Goal: Information Seeking & Learning: Check status

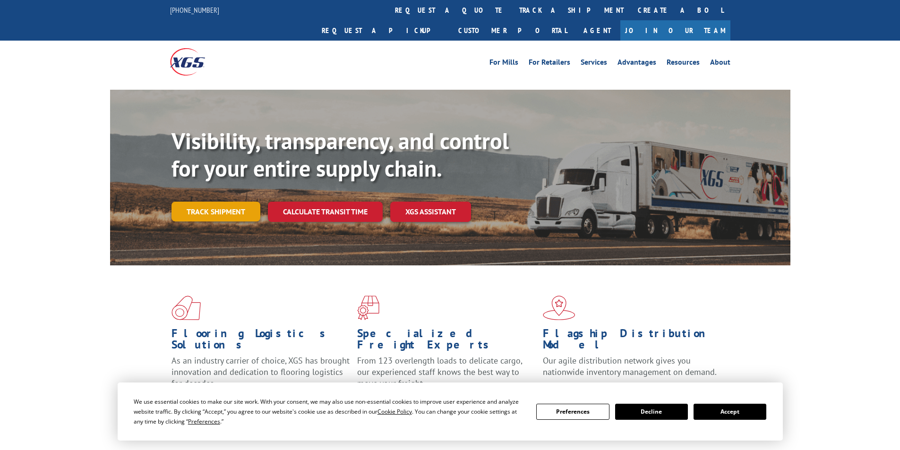
click at [207, 202] on link "Track shipment" at bounding box center [216, 212] width 89 height 20
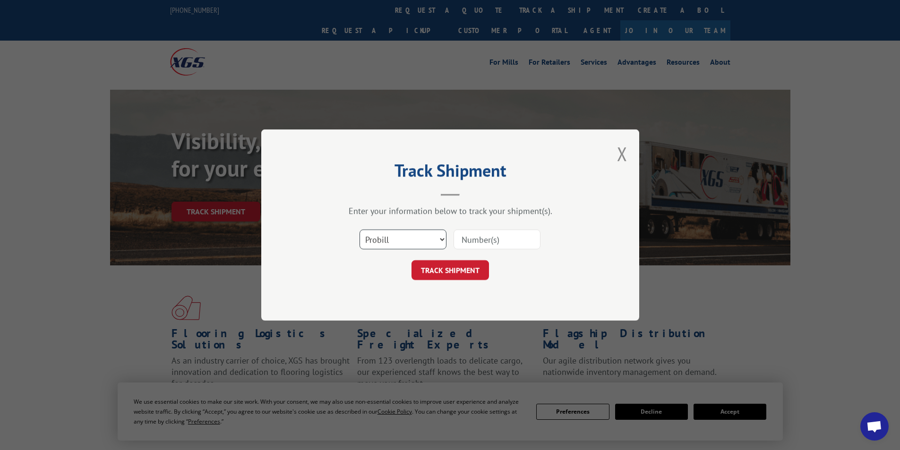
click at [441, 241] on select "Select category... Probill BOL PO" at bounding box center [403, 240] width 87 height 20
select select "bol"
click at [360, 230] on select "Select category... Probill BOL PO" at bounding box center [403, 240] width 87 height 20
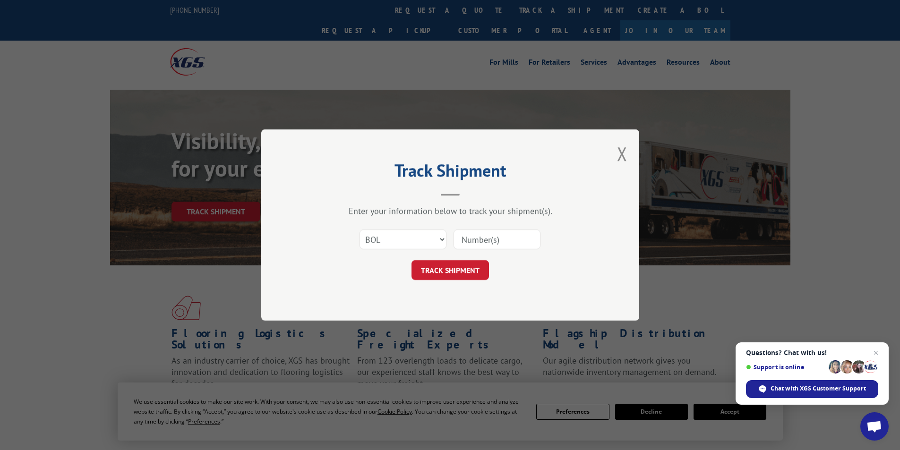
click at [479, 242] on input at bounding box center [497, 240] width 87 height 20
type input "437923"
click button "TRACK SHIPMENT" at bounding box center [450, 270] width 77 height 20
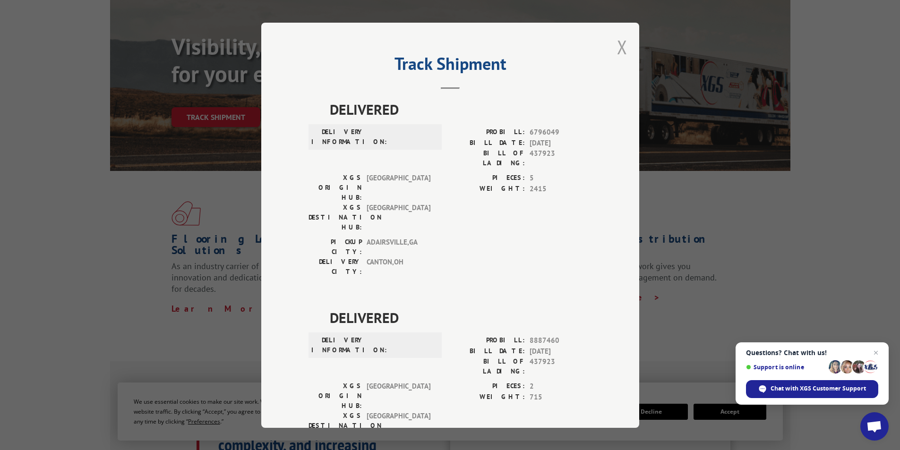
click at [618, 48] on button "Close modal" at bounding box center [622, 46] width 10 height 25
